Goal: Navigation & Orientation: Find specific page/section

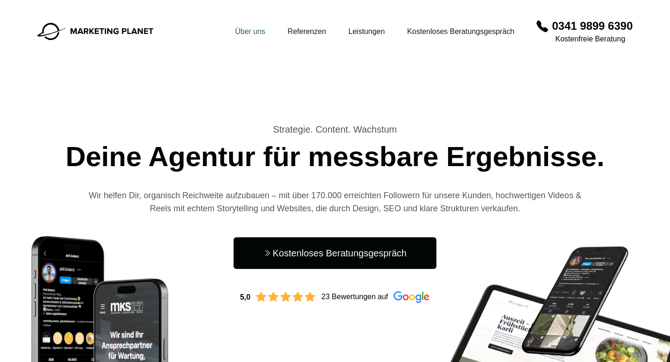
click at [242, 28] on link "Über uns" at bounding box center [250, 31] width 30 height 8
click at [291, 27] on link "Referenzen" at bounding box center [307, 31] width 39 height 8
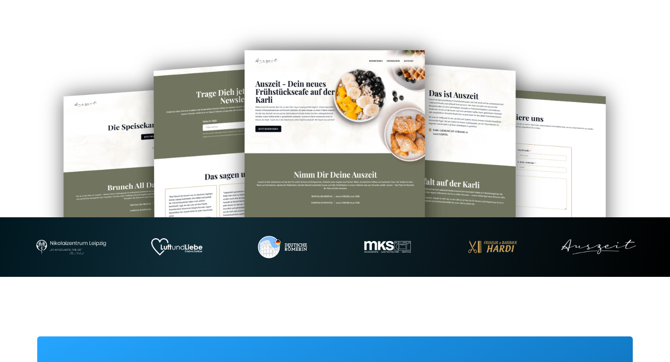
scroll to position [342, 0]
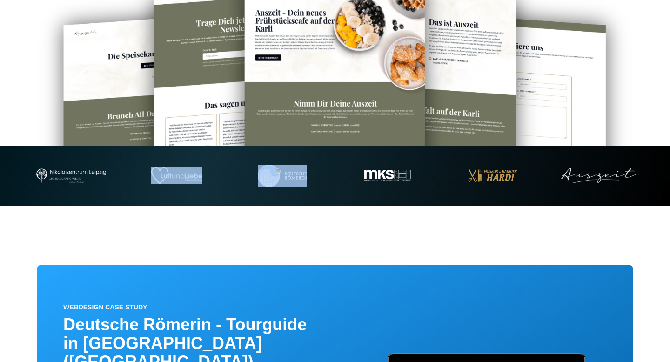
drag, startPoint x: 253, startPoint y: 189, endPoint x: 188, endPoint y: 189, distance: 65.1
click at [188, 189] on section at bounding box center [335, 176] width 670 height 60
click at [214, 178] on div at bounding box center [335, 176] width 633 height 22
click at [588, 174] on img at bounding box center [598, 175] width 75 height 15
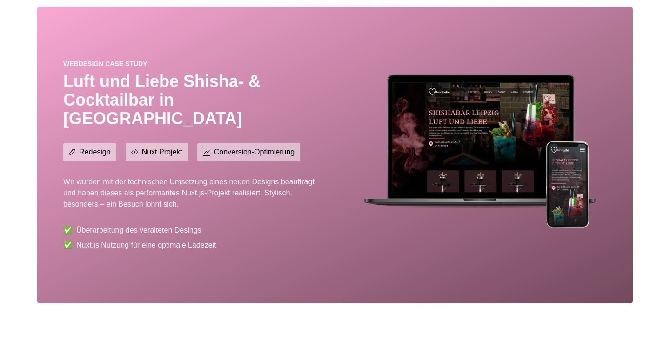
scroll to position [1392, 0]
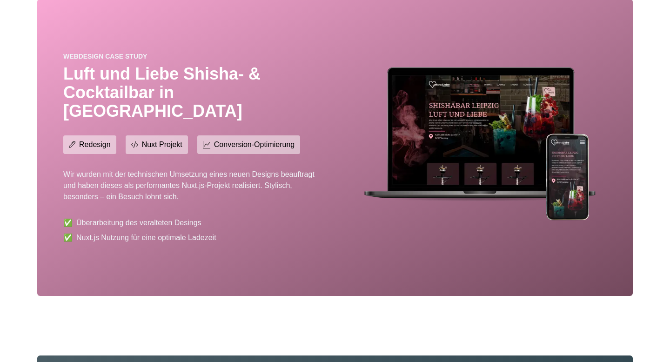
click at [83, 232] on li "✅ Nuxt.js Nutzung für eine optimale Ladezeit" at bounding box center [193, 237] width 261 height 11
drag, startPoint x: 83, startPoint y: 192, endPoint x: 96, endPoint y: 192, distance: 13.0
click at [96, 232] on li "✅ Nuxt.js Nutzung für eine optimale Ladezeit" at bounding box center [193, 237] width 261 height 11
copy li "Nuxt.js"
click at [121, 117] on div "Webdesign Case Study Luft und Liebe Shisha- & Cocktailbar in [GEOGRAPHIC_DATA] …" at bounding box center [193, 148] width 261 height 192
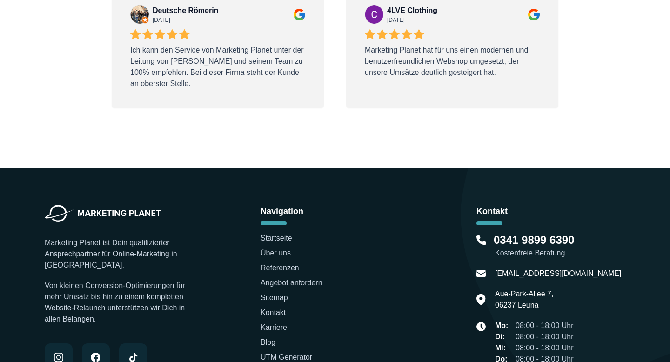
scroll to position [3013, 0]
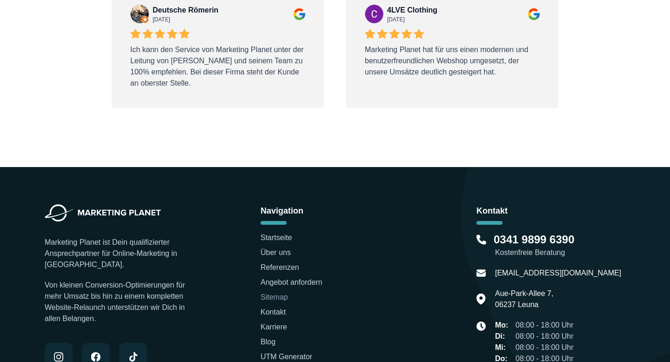
click at [281, 293] on link "Sitemap" at bounding box center [274, 297] width 27 height 8
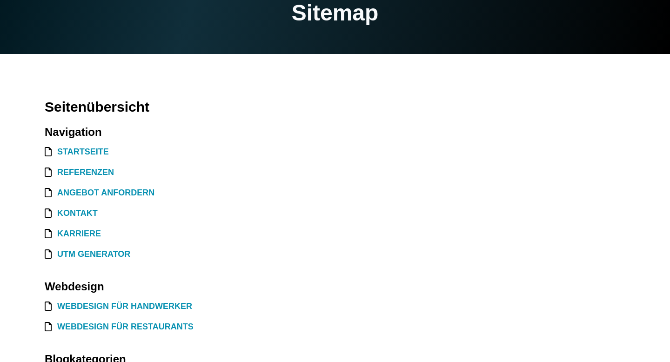
scroll to position [102, 0]
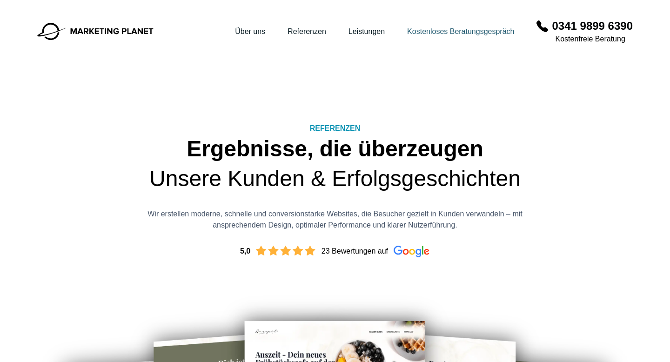
click at [478, 31] on link "Kostenloses Beratungsgespräch" at bounding box center [460, 31] width 107 height 8
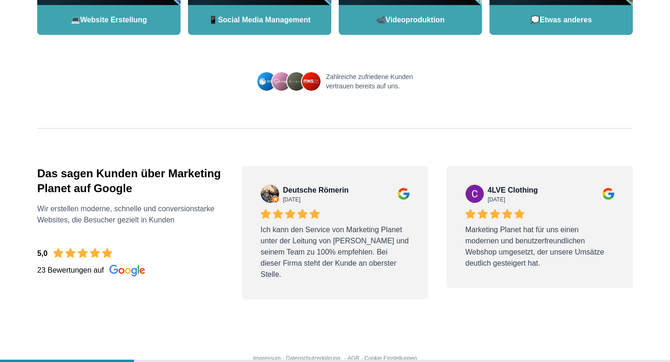
scroll to position [235, 0]
click at [255, 355] on div "Impressum · Datenschutzerklärung · AGB · Cookie Einstellungen" at bounding box center [335, 364] width 596 height 19
click at [255, 342] on div "0341 9899 6390 [PERSON_NAME] Frage 1 von 3 Wobei können wir Dir helfen? 💻 Websi…" at bounding box center [335, 69] width 670 height 609
click at [255, 355] on link "Impressum" at bounding box center [266, 358] width 27 height 7
